Goal: Transaction & Acquisition: Purchase product/service

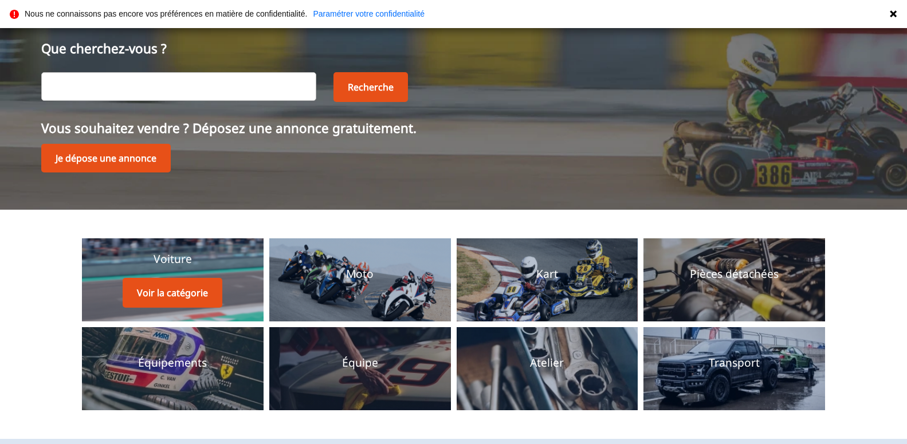
scroll to position [78, 0]
click at [171, 296] on button "Voir la catégorie" at bounding box center [173, 293] width 100 height 30
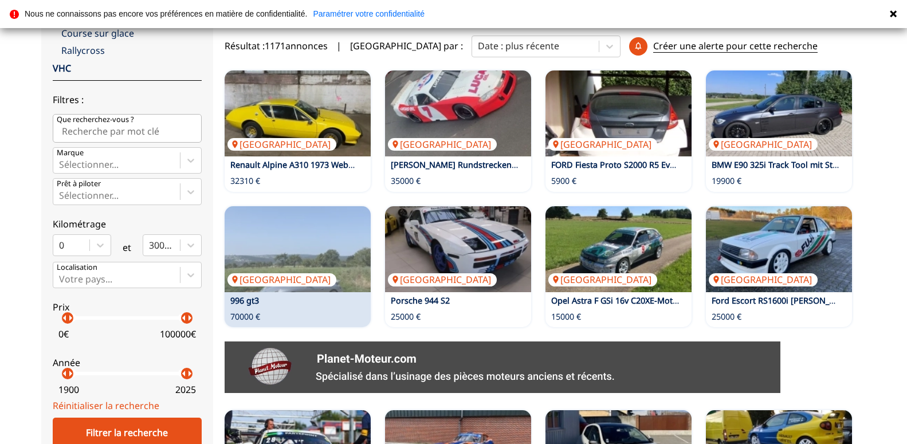
scroll to position [351, 0]
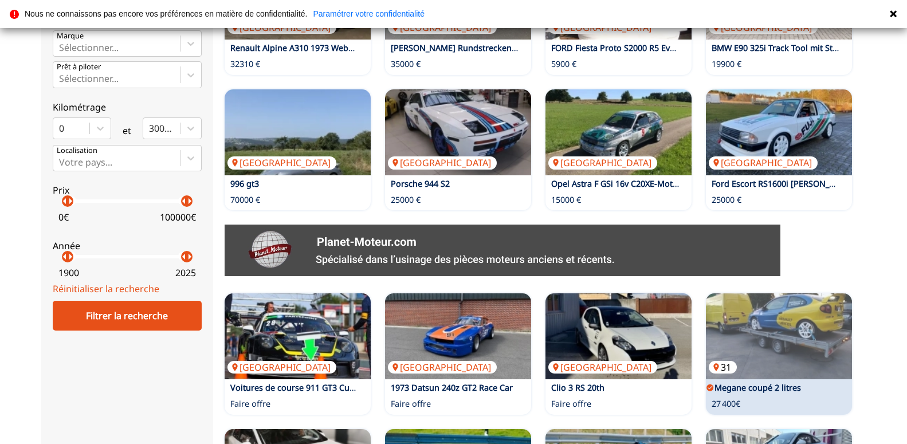
click at [757, 365] on img at bounding box center [779, 336] width 146 height 86
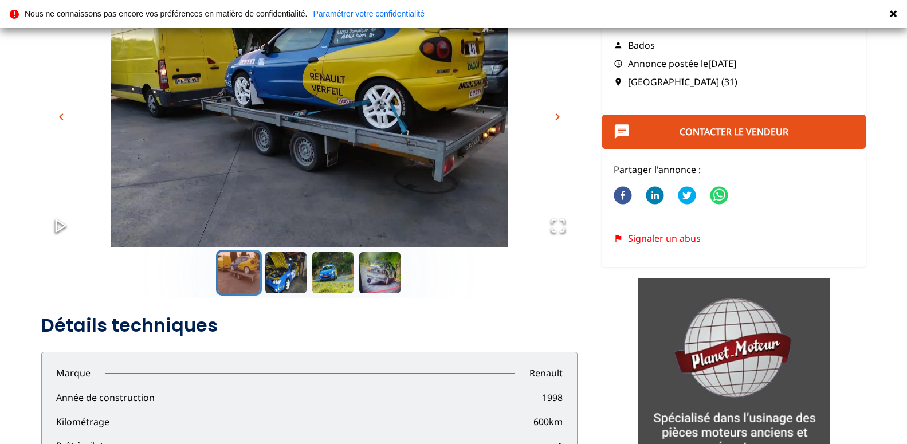
scroll to position [58, 0]
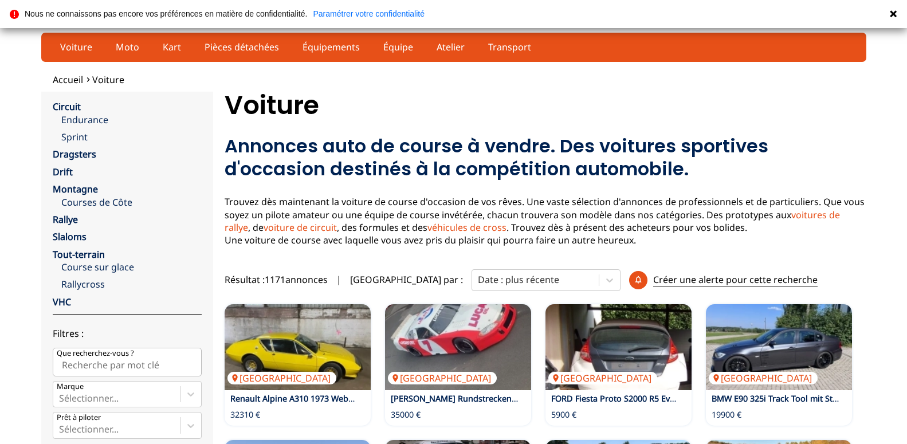
scroll to position [351, 0]
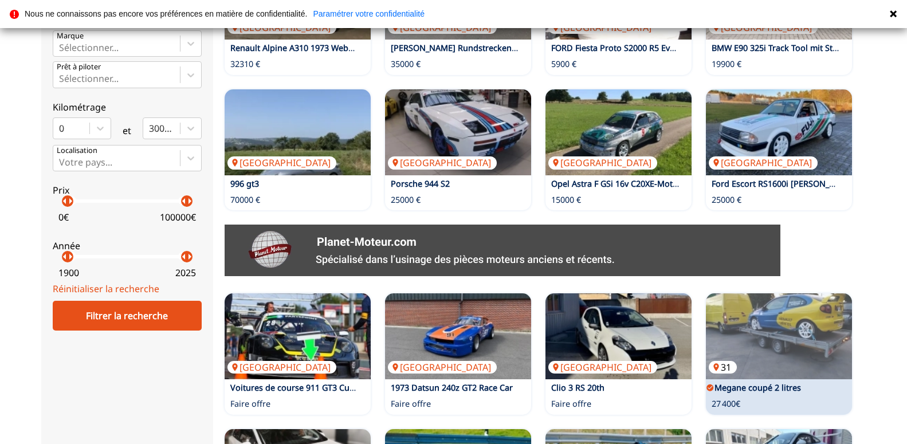
click at [771, 329] on img at bounding box center [779, 336] width 146 height 86
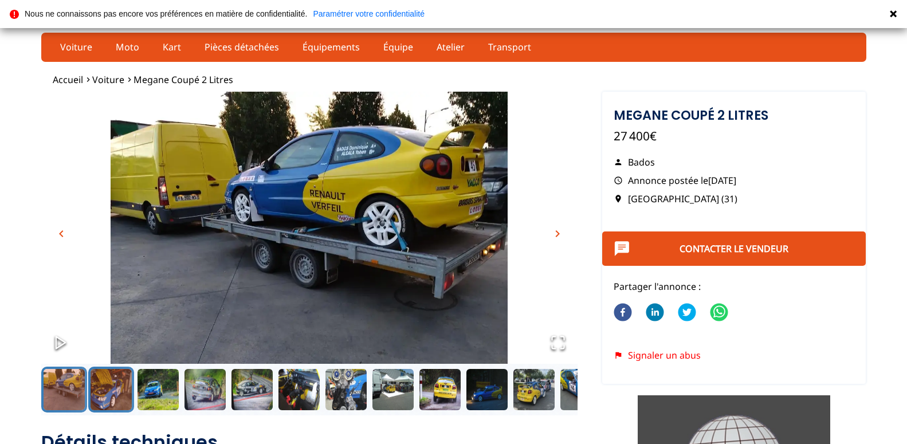
click at [105, 390] on button "Go to Slide 2" at bounding box center [111, 390] width 46 height 46
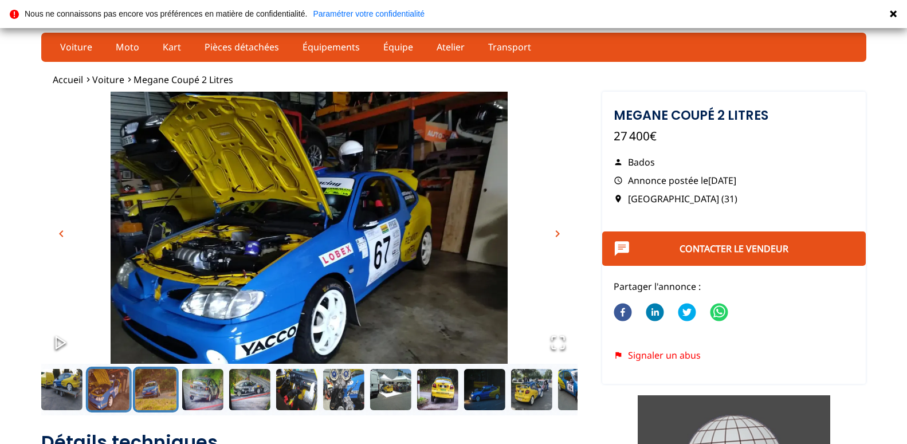
click at [150, 401] on button "Go to Slide 3" at bounding box center [155, 390] width 46 height 46
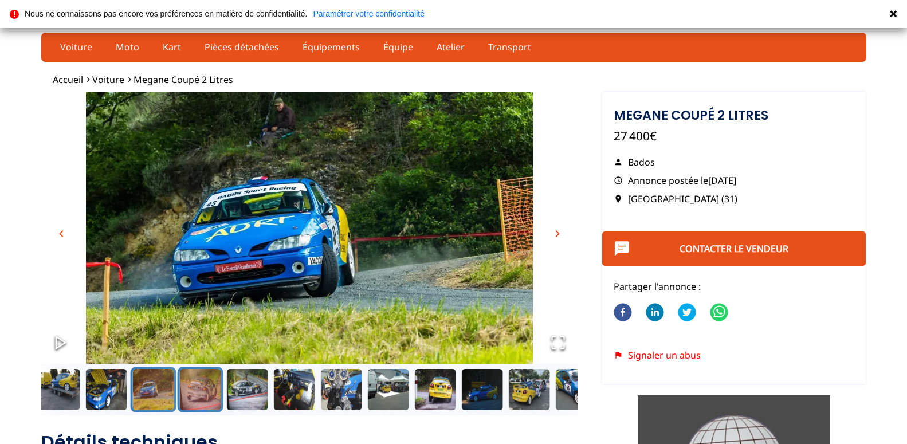
click at [195, 397] on button "Go to Slide 4" at bounding box center [200, 390] width 46 height 46
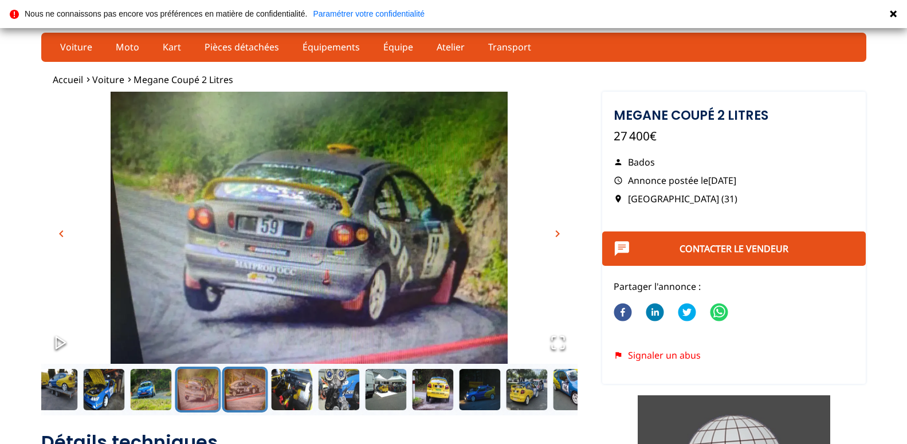
click at [245, 399] on button "Go to Slide 5" at bounding box center [245, 390] width 46 height 46
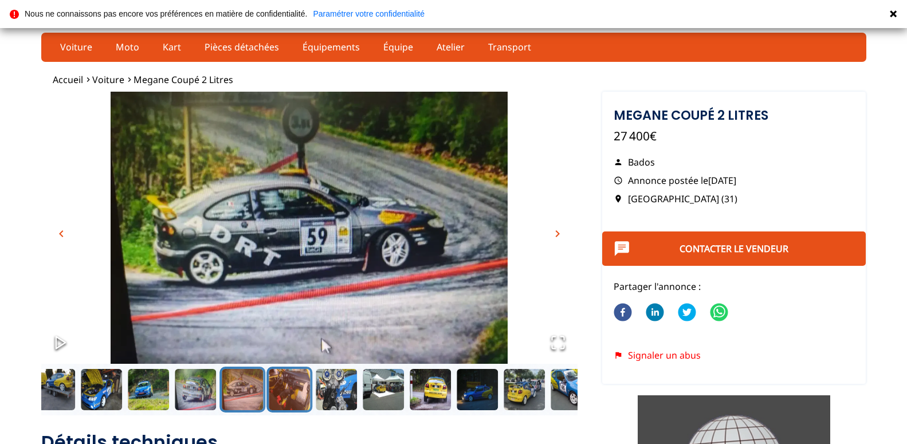
click at [288, 399] on button "Go to Slide 6" at bounding box center [290, 390] width 46 height 46
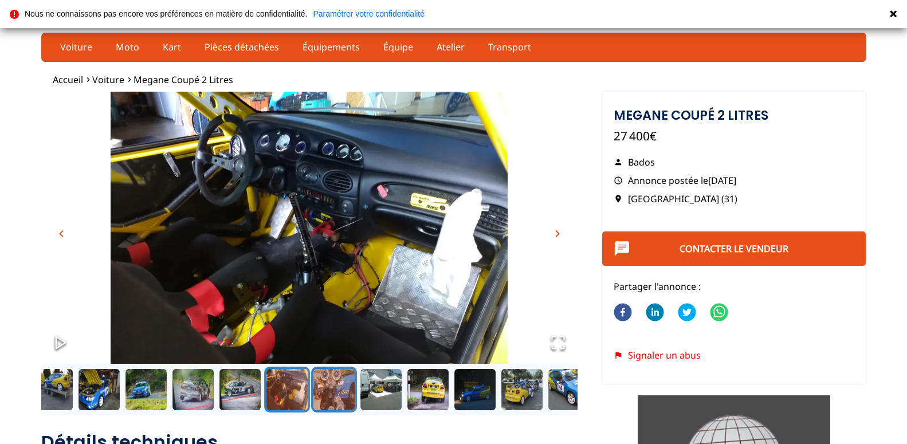
click at [342, 400] on button "Go to Slide 7" at bounding box center [334, 390] width 46 height 46
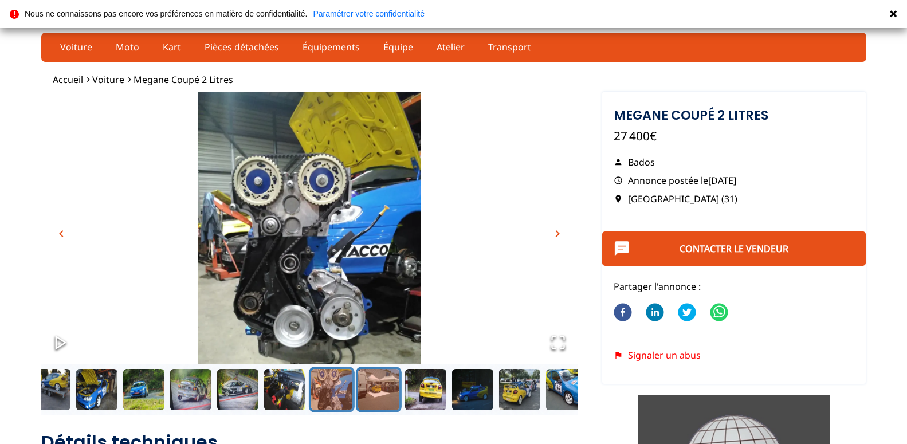
click at [388, 398] on button "Go to Slide 8" at bounding box center [378, 390] width 46 height 46
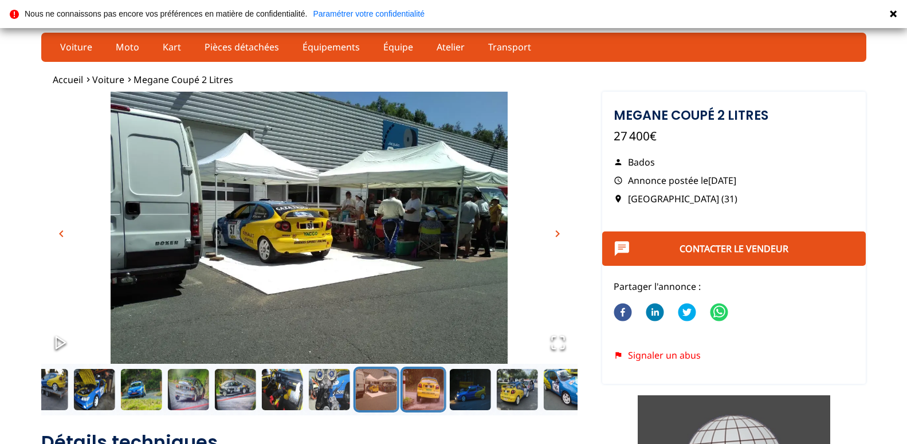
click at [418, 386] on button "Go to Slide 9" at bounding box center [423, 390] width 46 height 46
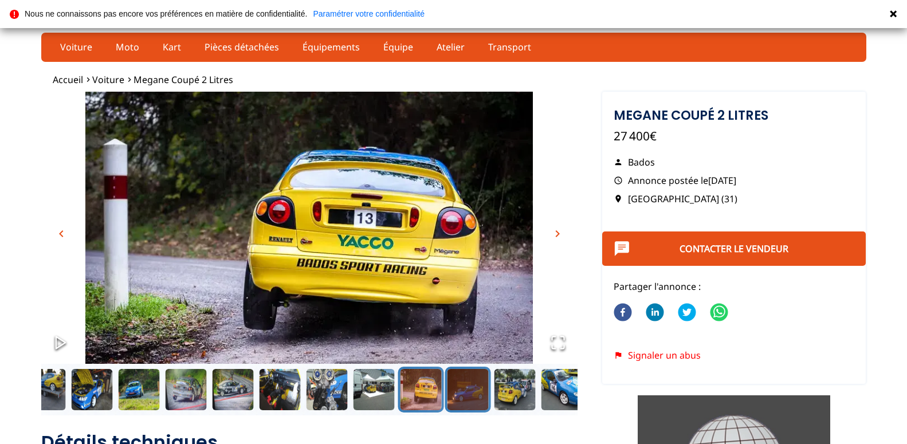
click at [477, 404] on button "Go to Slide 10" at bounding box center [468, 390] width 46 height 46
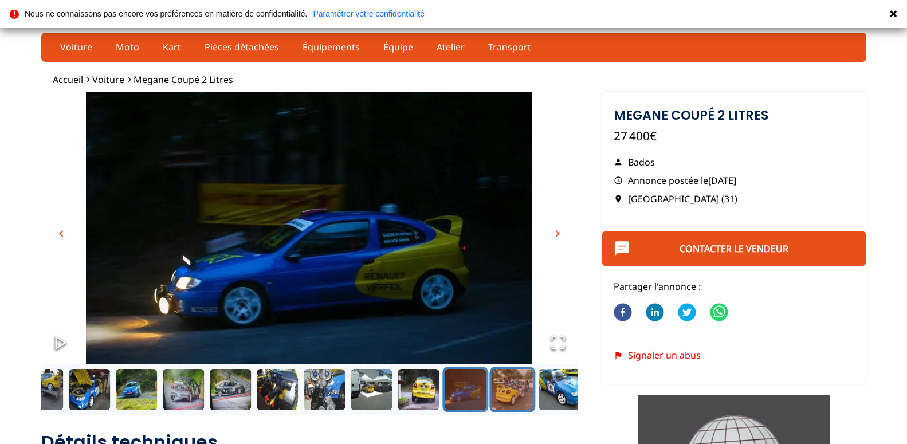
click at [515, 406] on button "Go to Slide 11" at bounding box center [512, 390] width 46 height 46
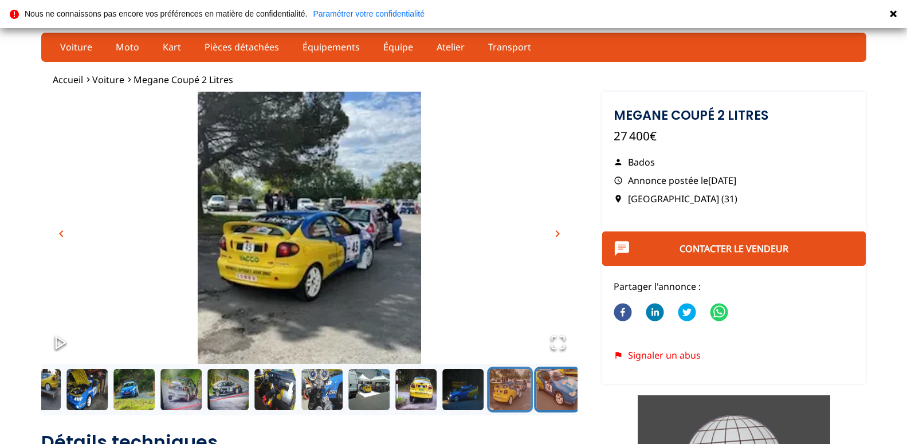
click at [557, 392] on button "Go to Slide 12" at bounding box center [557, 390] width 46 height 46
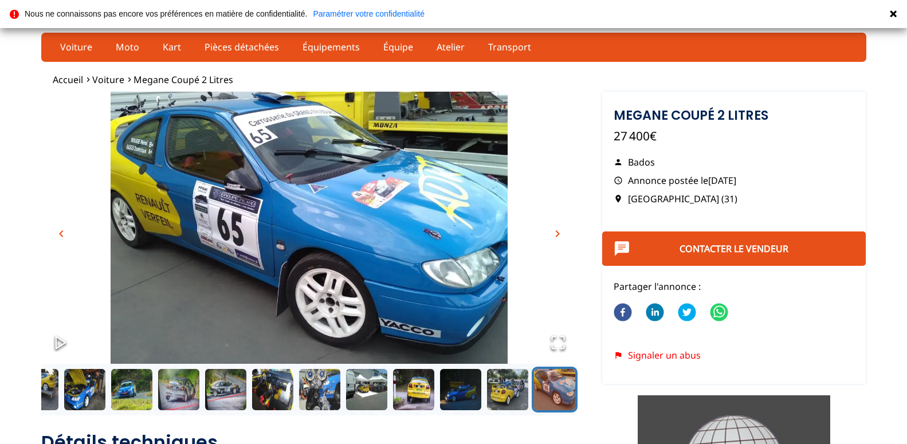
click at [556, 393] on button "Go to Slide 12" at bounding box center [555, 390] width 46 height 46
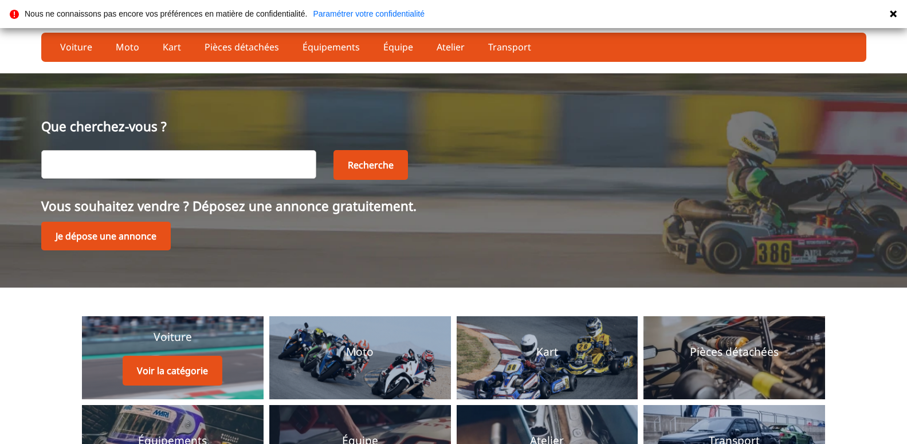
click at [178, 350] on div "Voiture Voir la catégorie" at bounding box center [173, 358] width 100 height 56
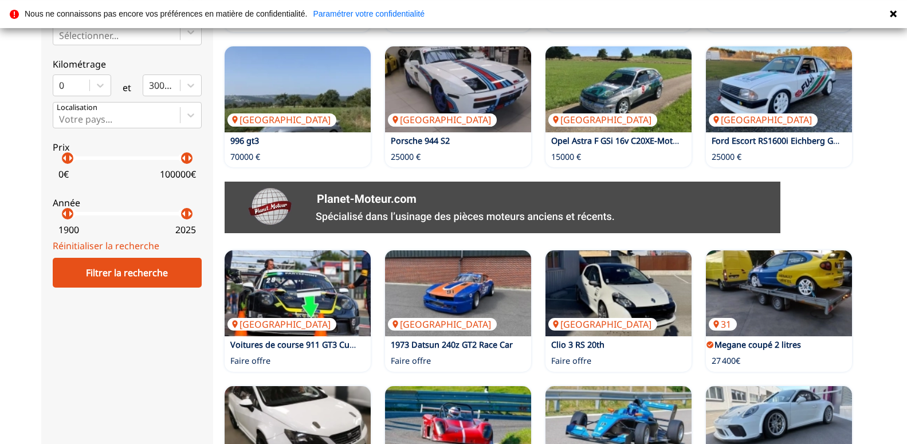
scroll to position [409, 0]
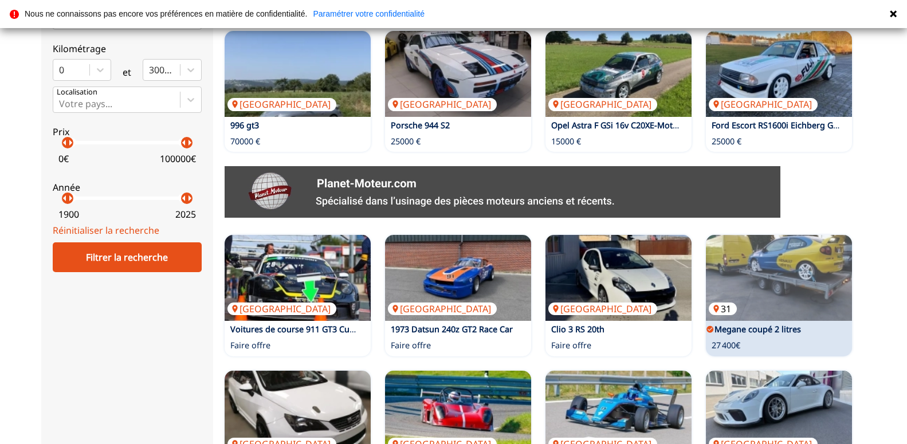
click at [796, 273] on img at bounding box center [779, 278] width 146 height 86
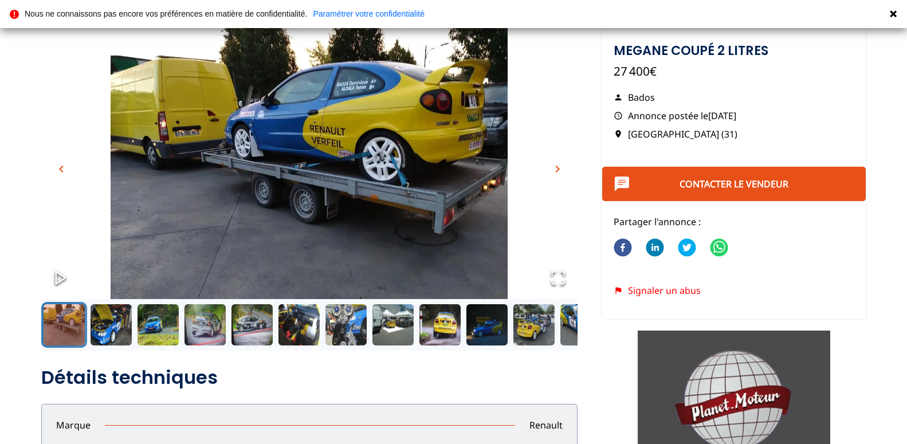
scroll to position [58, 0]
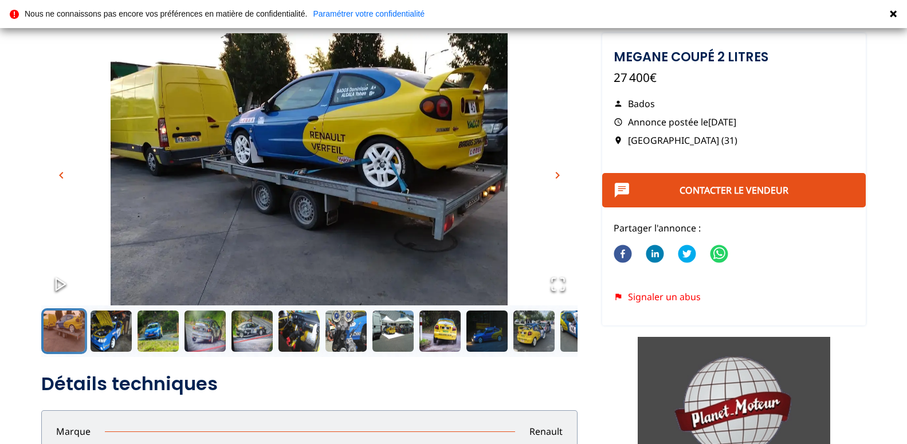
click at [555, 287] on icon "Open Fullscreen" at bounding box center [558, 284] width 16 height 16
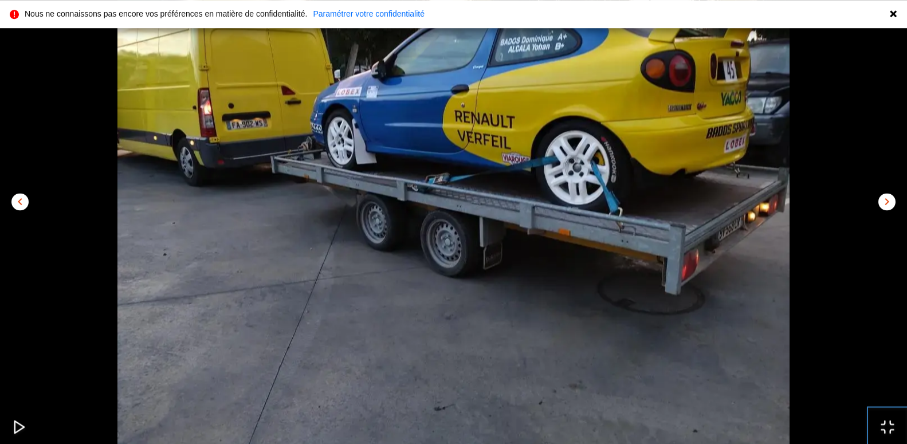
scroll to position [175, 0]
click at [888, 200] on span "chevron_right" at bounding box center [887, 202] width 14 height 14
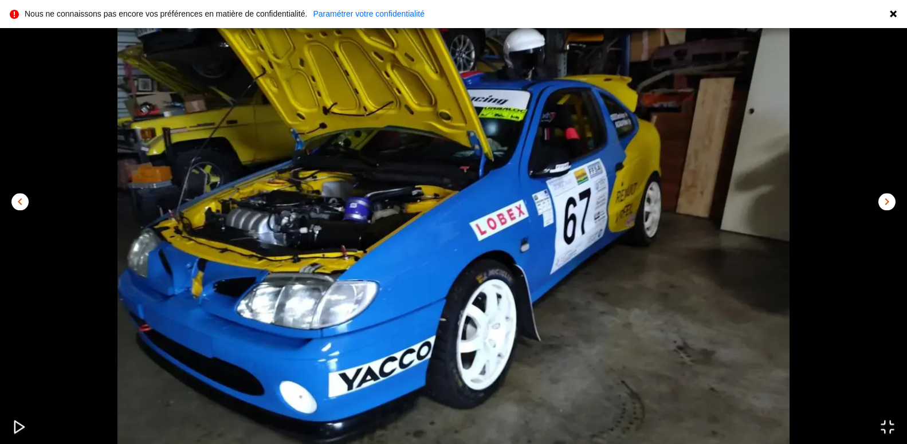
click at [888, 202] on span "chevron_right" at bounding box center [887, 202] width 14 height 14
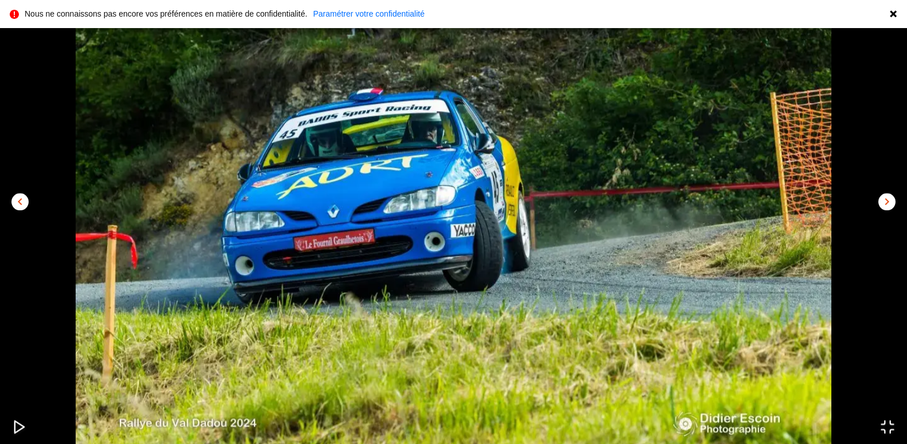
click at [890, 200] on span "chevron_right" at bounding box center [887, 202] width 14 height 14
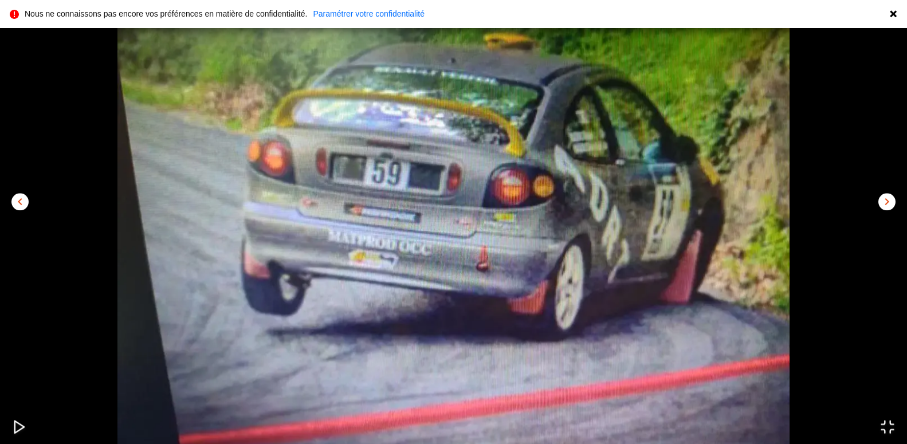
click at [890, 200] on span "chevron_right" at bounding box center [887, 202] width 14 height 14
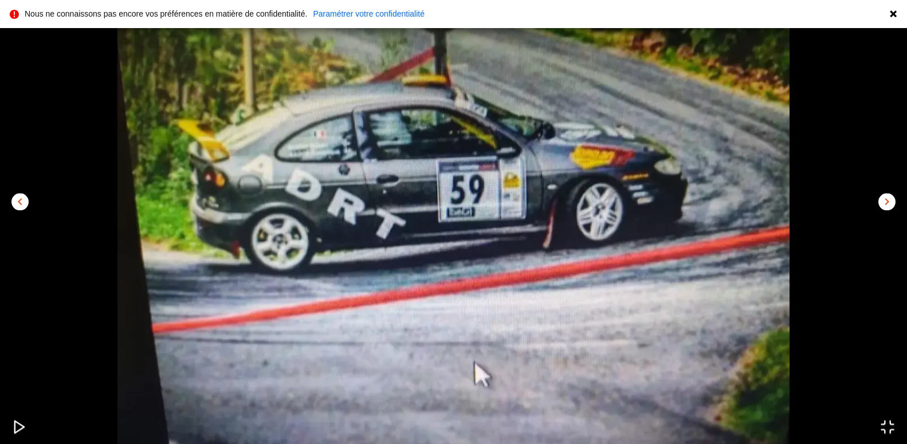
click at [890, 200] on span "chevron_right" at bounding box center [887, 202] width 14 height 14
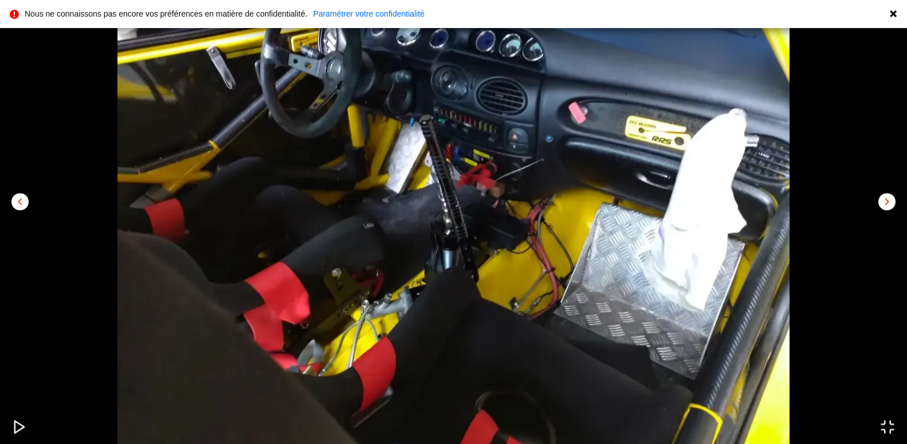
scroll to position [58, 0]
click at [890, 205] on span "chevron_right" at bounding box center [887, 202] width 14 height 14
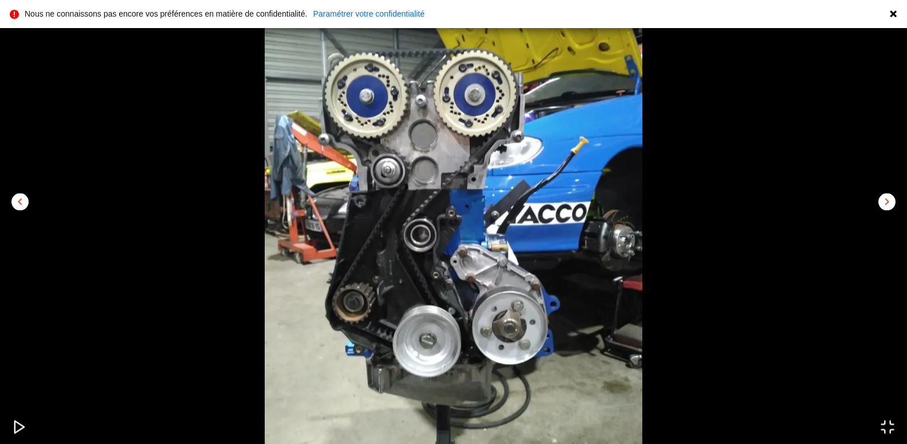
click at [890, 205] on span "chevron_right" at bounding box center [887, 202] width 14 height 14
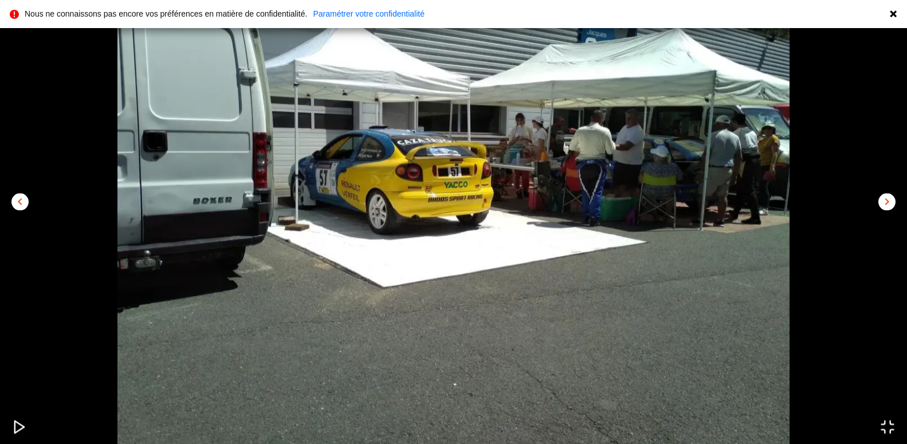
click at [889, 205] on span "chevron_right" at bounding box center [887, 202] width 14 height 14
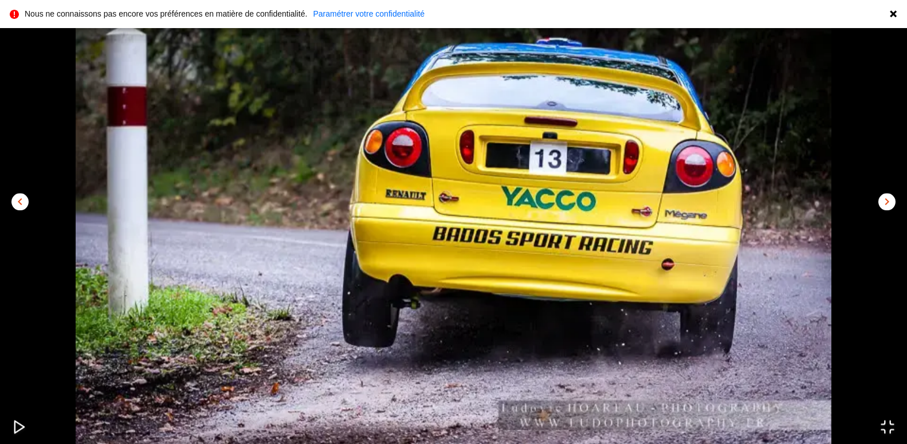
click at [888, 205] on span "chevron_right" at bounding box center [887, 202] width 14 height 14
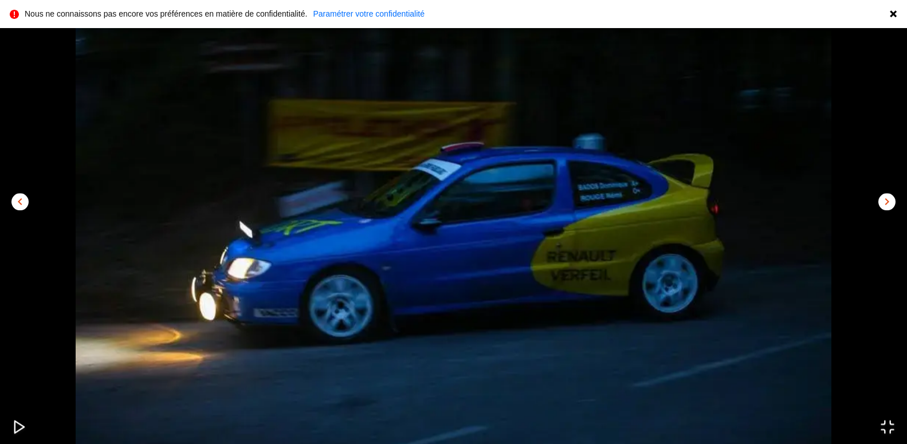
click at [888, 205] on span "chevron_right" at bounding box center [887, 202] width 14 height 14
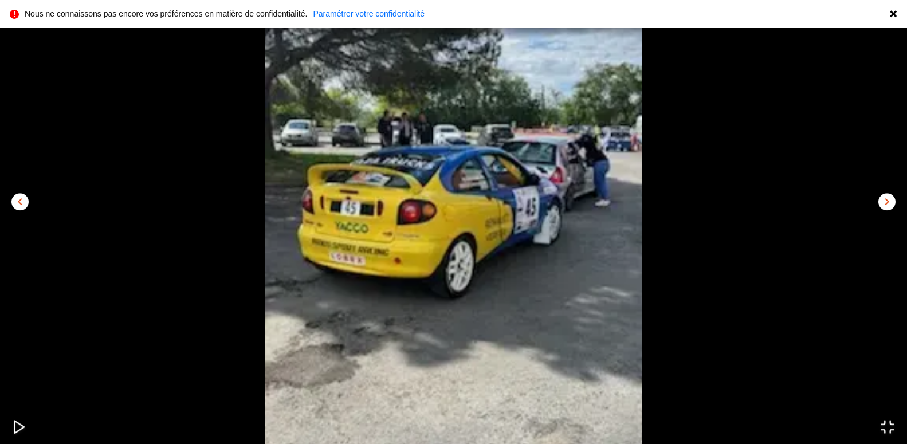
click at [885, 205] on span "chevron_right" at bounding box center [887, 202] width 14 height 14
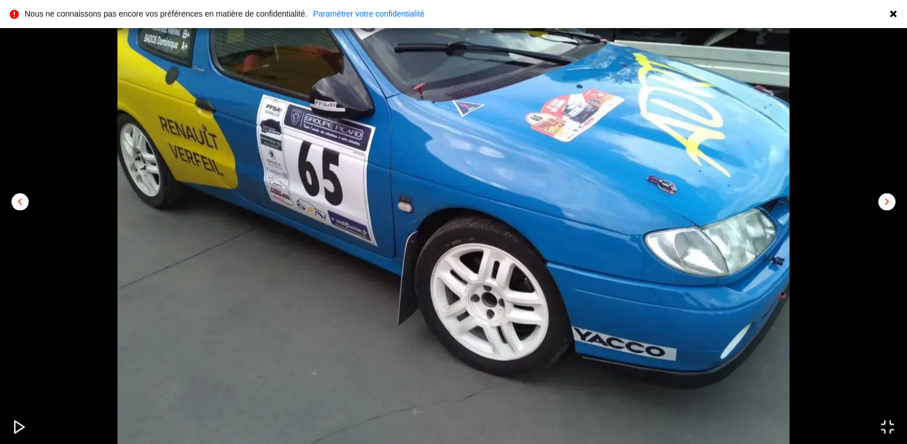
scroll to position [0, 0]
